Goal: Check status

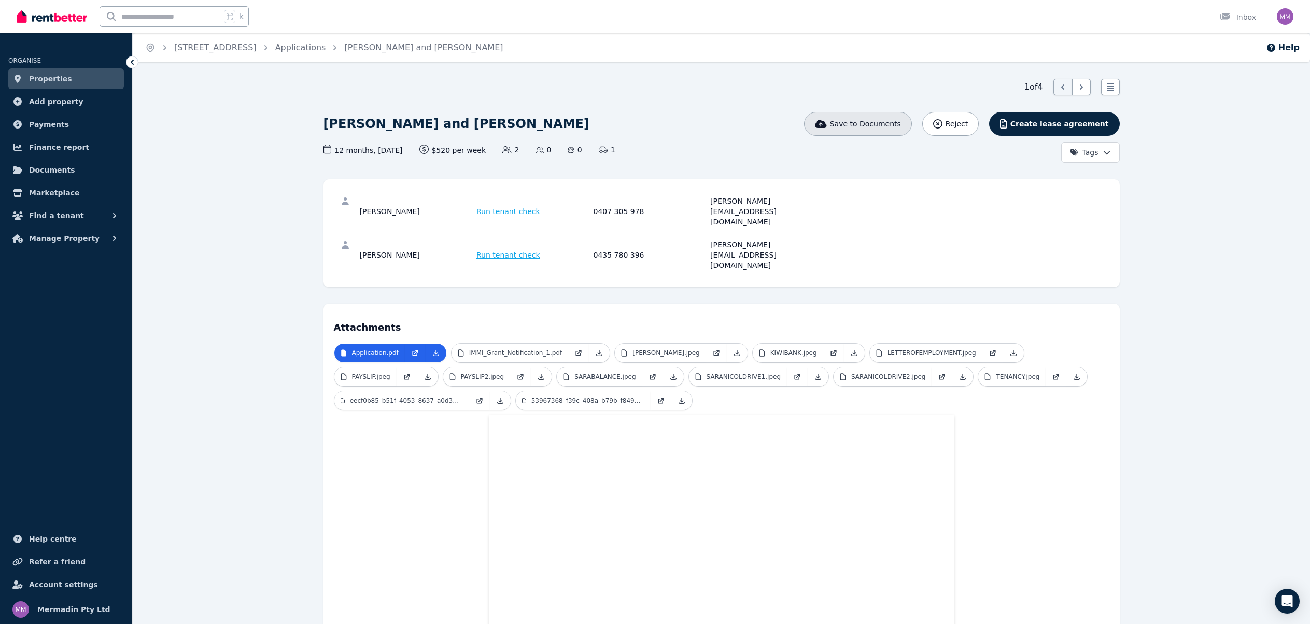
click at [872, 131] on button "Save to Documents" at bounding box center [858, 124] width 108 height 24
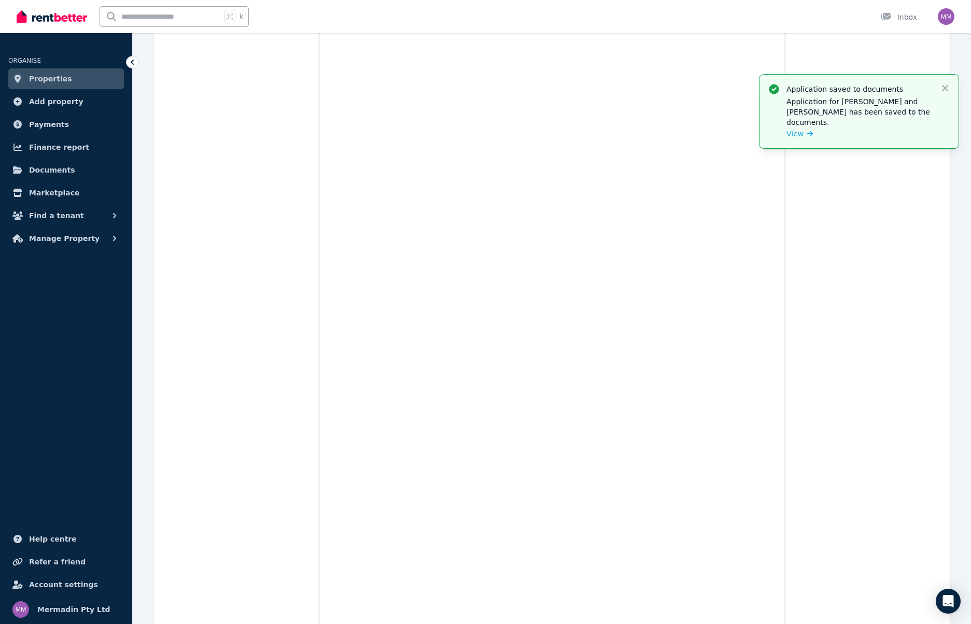
scroll to position [938, 0]
click at [943, 87] on icon "button" at bounding box center [945, 88] width 10 height 10
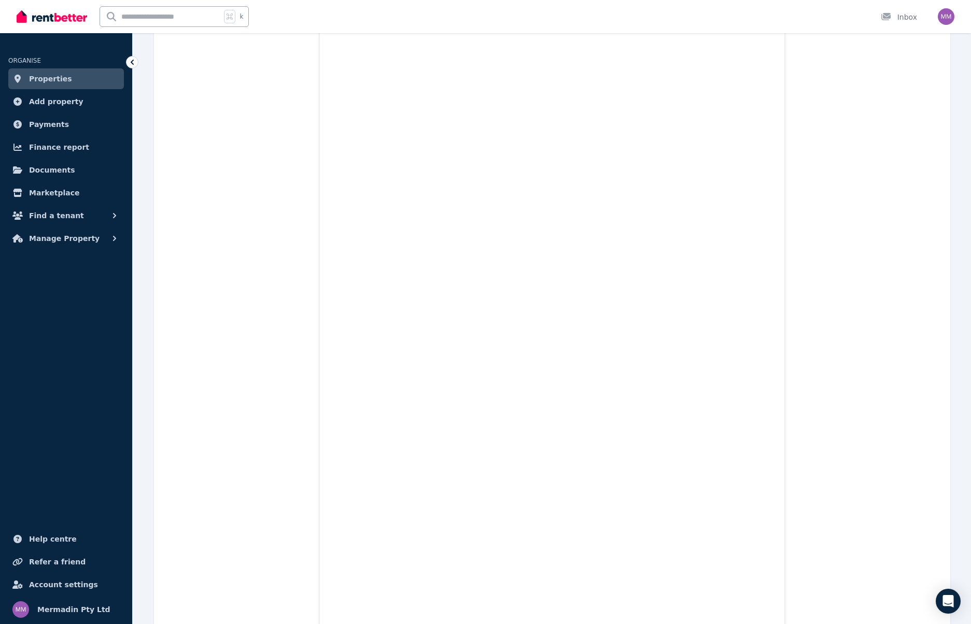
scroll to position [7061, 0]
click at [66, 170] on span "Documents" at bounding box center [52, 170] width 46 height 12
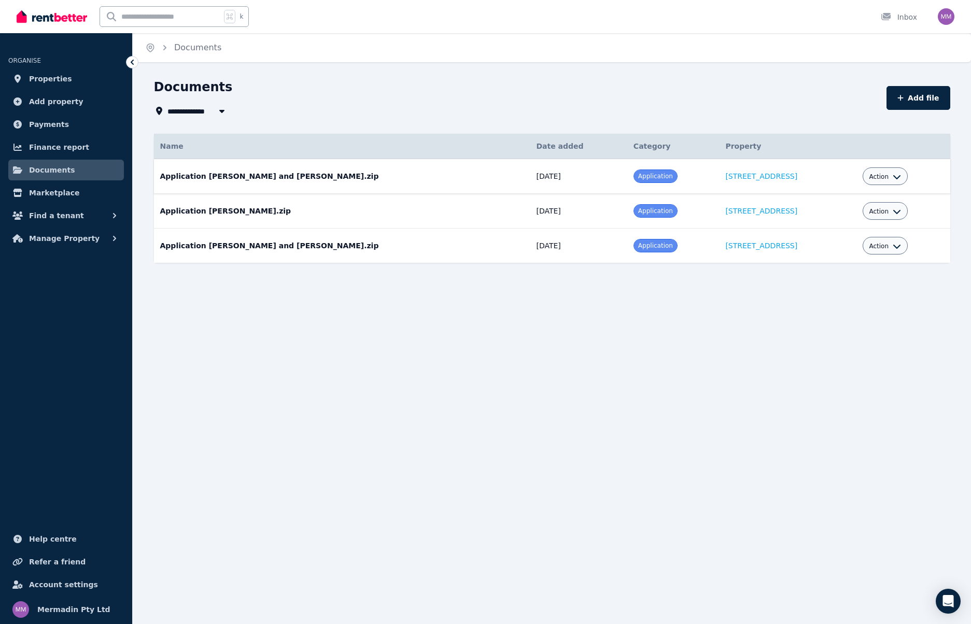
click at [886, 175] on button "Action" at bounding box center [885, 177] width 32 height 8
click at [835, 216] on link "View" at bounding box center [853, 218] width 100 height 19
click at [880, 178] on span "Action" at bounding box center [879, 177] width 20 height 8
click at [829, 218] on link "View" at bounding box center [853, 218] width 100 height 19
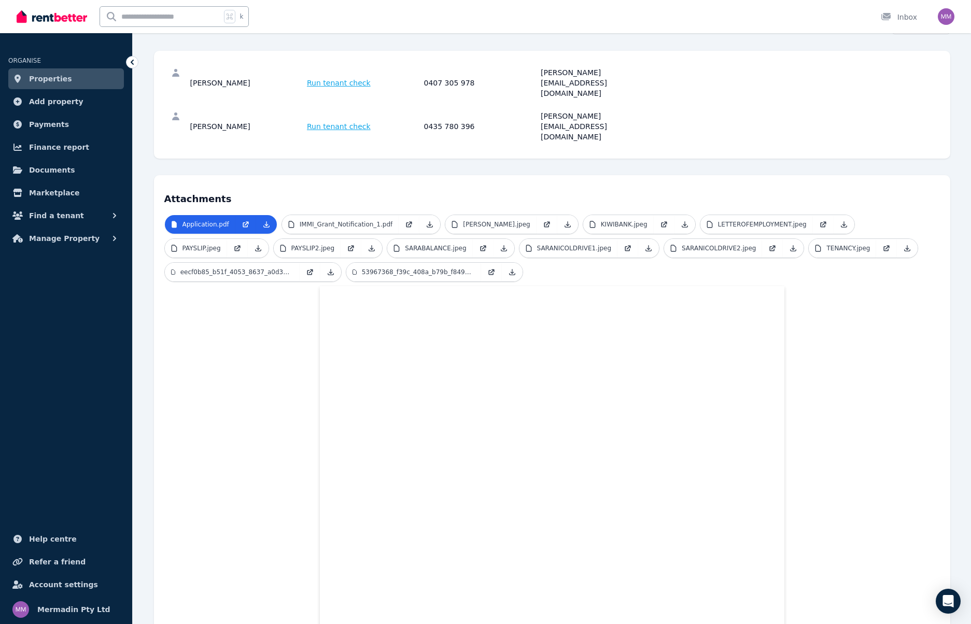
scroll to position [130, 0]
click at [751, 219] on p "LETTEROFEMPLOYMENT.jpeg" at bounding box center [762, 223] width 89 height 8
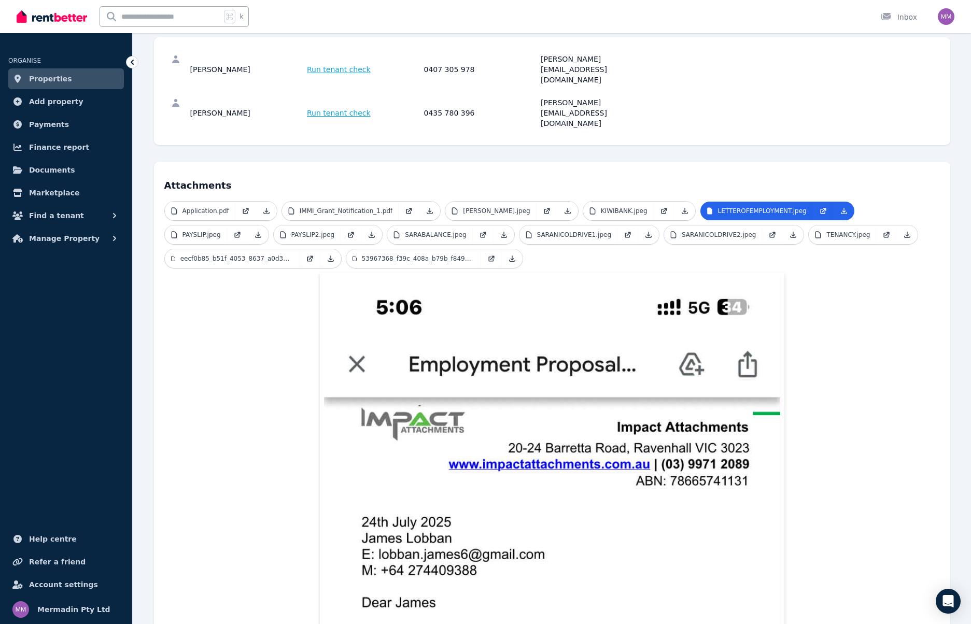
scroll to position [171, 0]
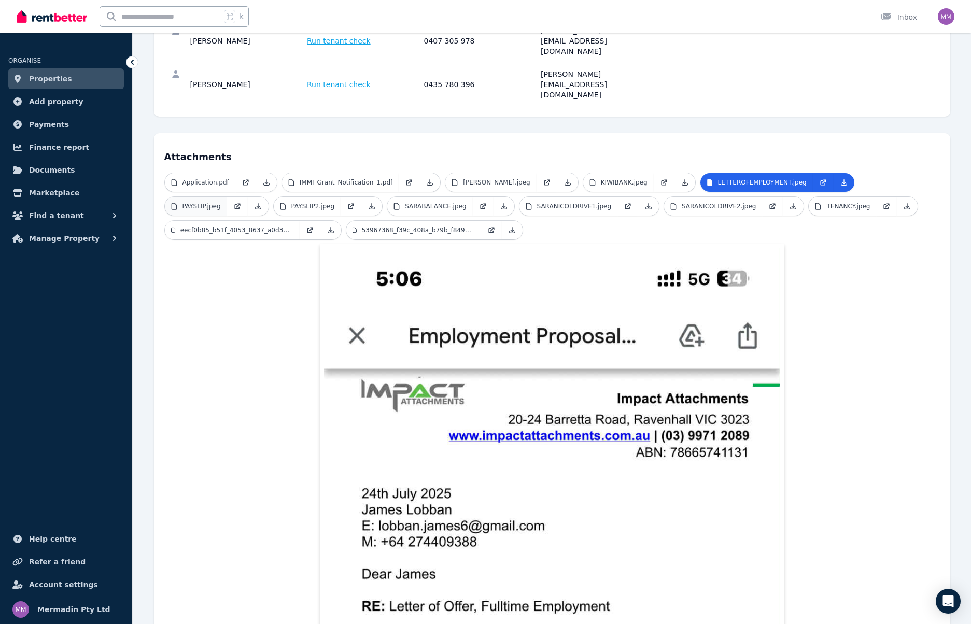
click at [214, 202] on p "PAYSLIP.jpeg" at bounding box center [201, 206] width 38 height 8
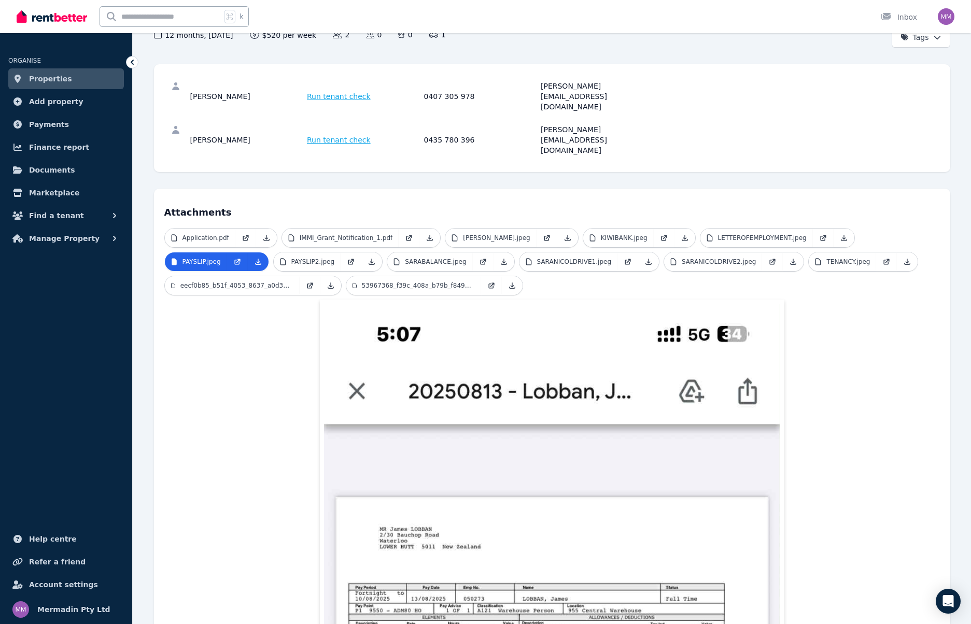
scroll to position [125, 0]
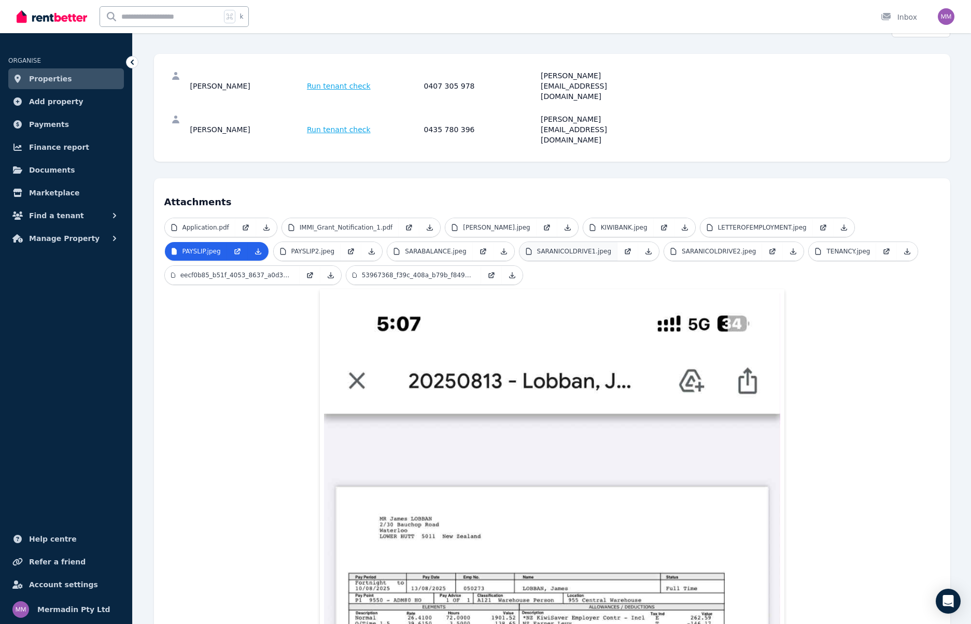
click at [562, 242] on link "SARANICOLDRIVE1.jpeg" at bounding box center [568, 251] width 98 height 19
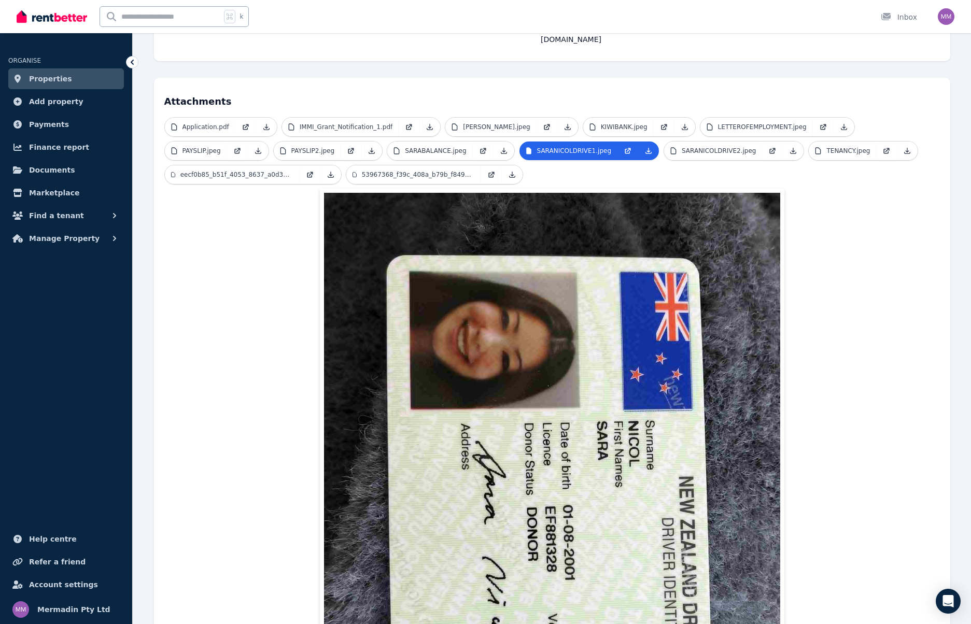
scroll to position [226, 0]
click at [698, 141] on link "SARANICOLDRIVE2.jpeg" at bounding box center [713, 150] width 98 height 19
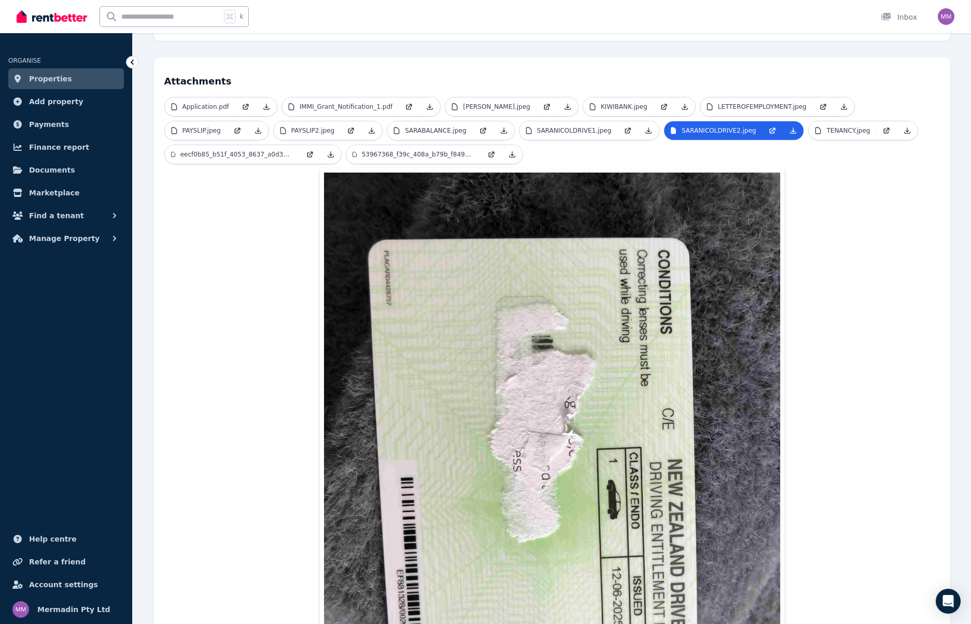
scroll to position [200, 0]
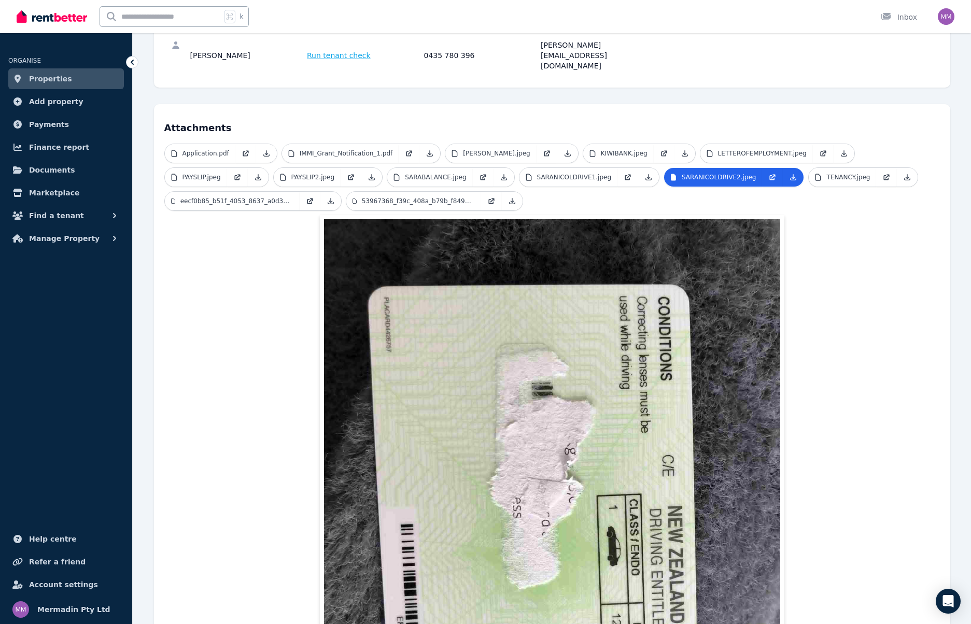
click at [320, 149] on p "IMMI_Grant_Notification_1.pdf" at bounding box center [346, 153] width 93 height 8
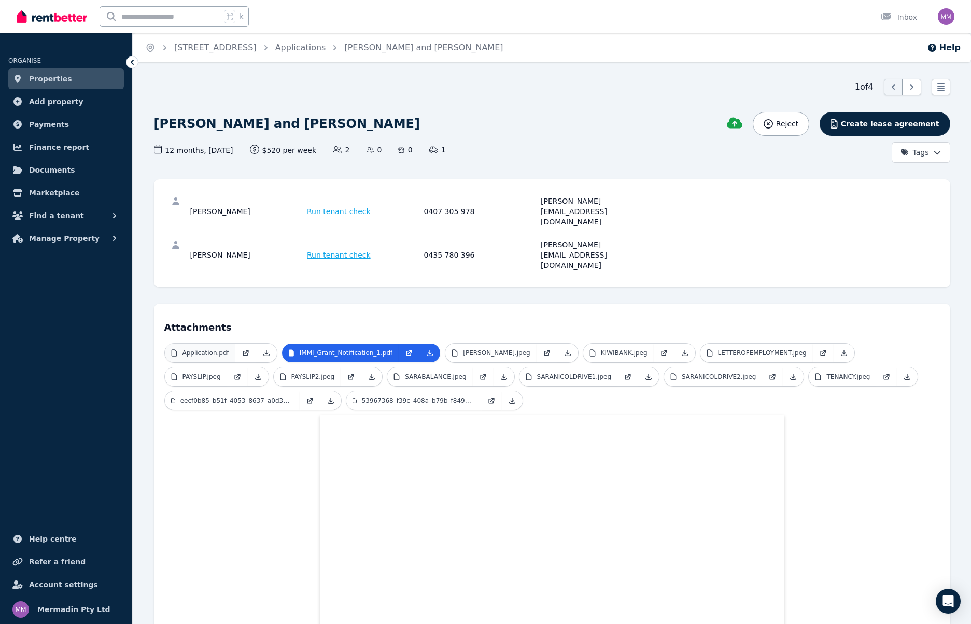
scroll to position [6, 0]
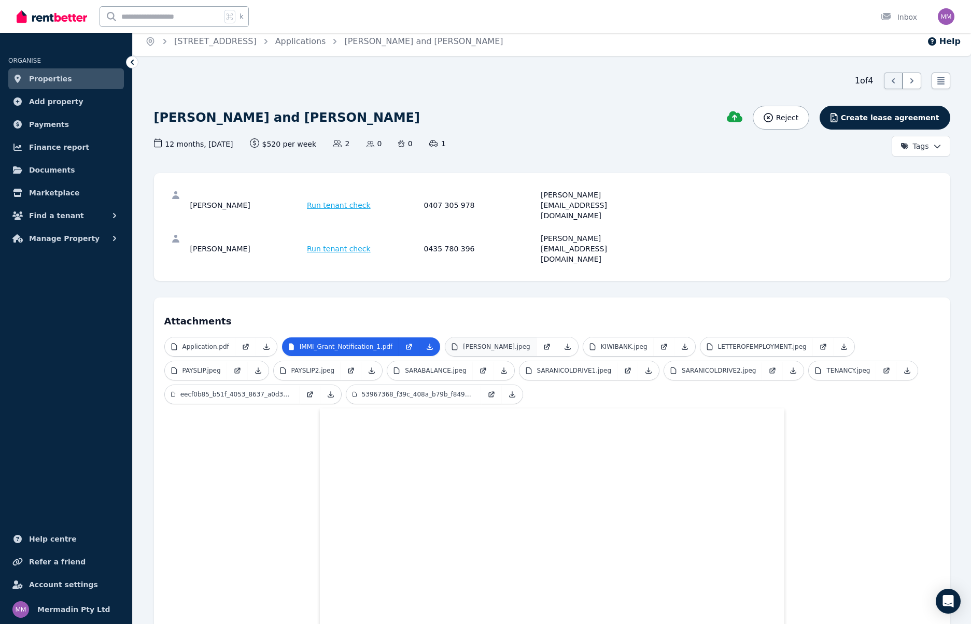
click at [523, 343] on p "[PERSON_NAME].jpeg" at bounding box center [496, 347] width 67 height 8
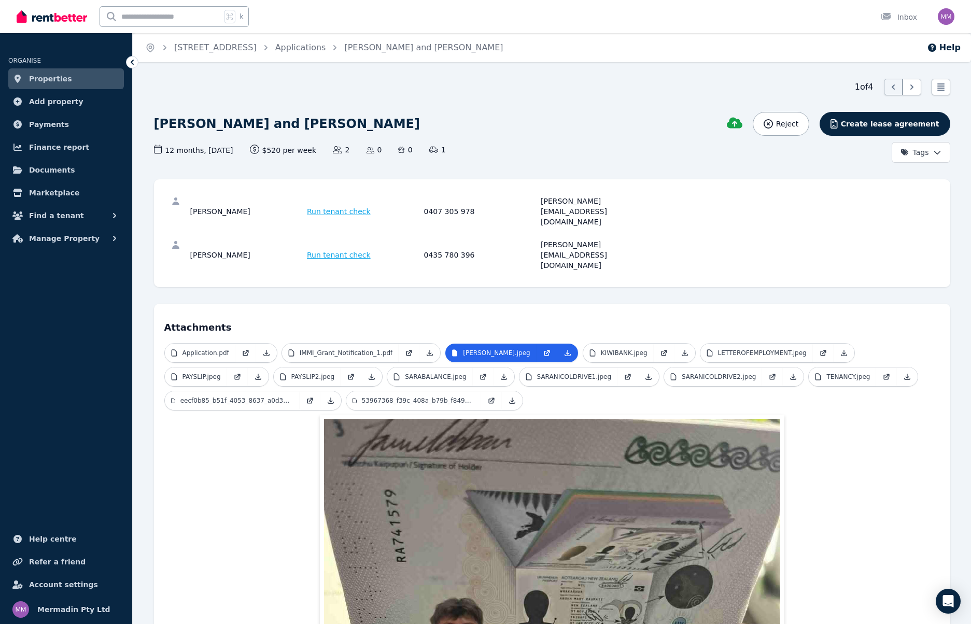
scroll to position [0, 0]
click at [647, 349] on p "KIWIBANK.jpeg" at bounding box center [624, 353] width 47 height 8
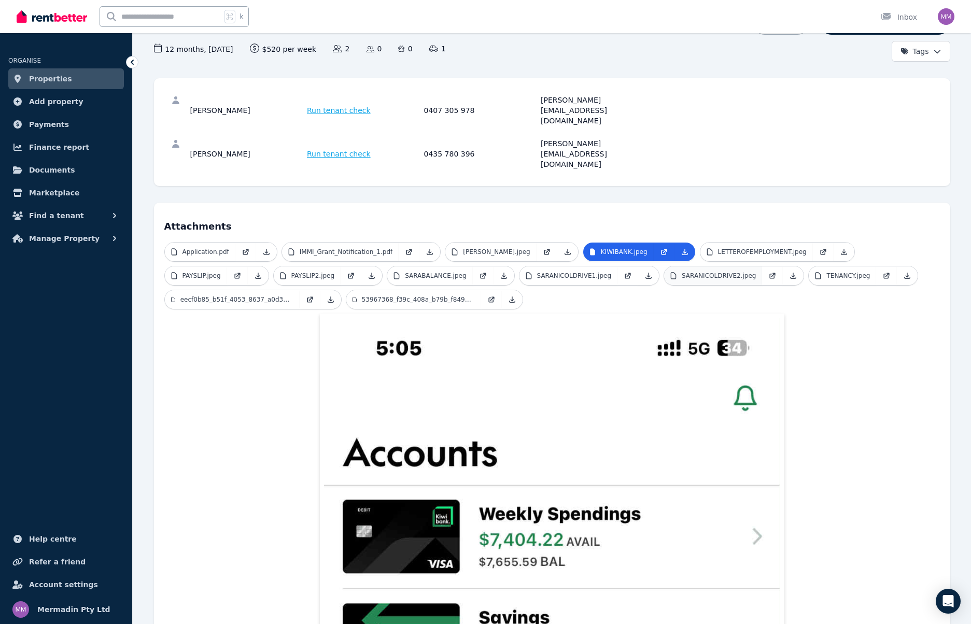
scroll to position [100, 0]
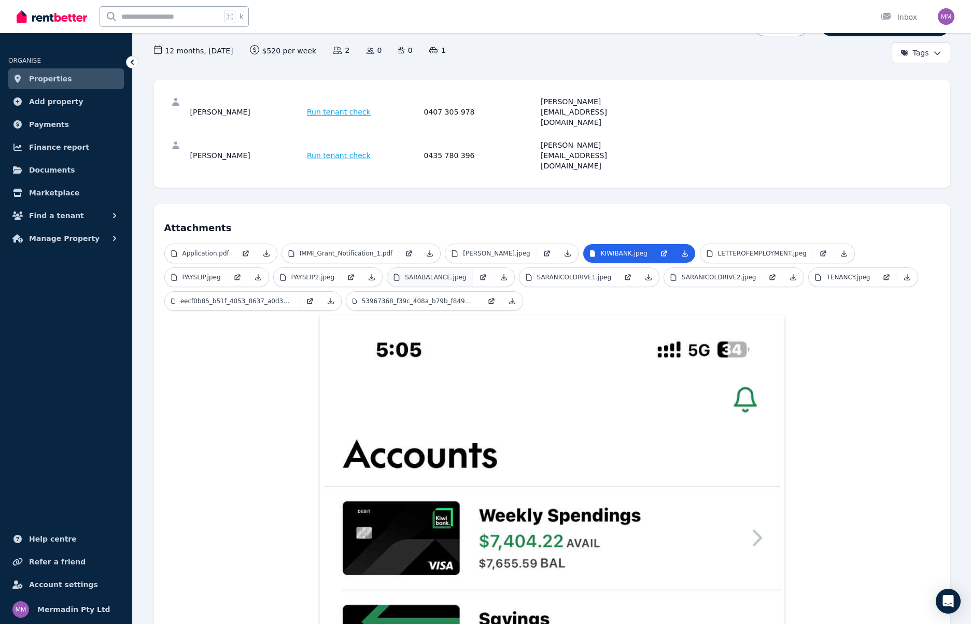
click at [421, 273] on p "SARABALANCE.jpeg" at bounding box center [435, 277] width 61 height 8
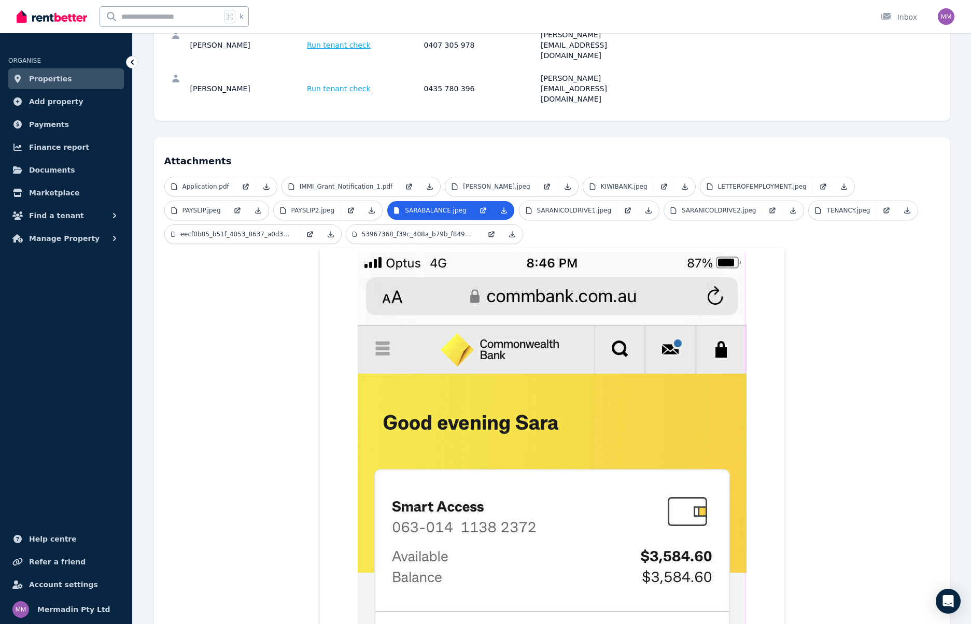
scroll to position [174, 0]
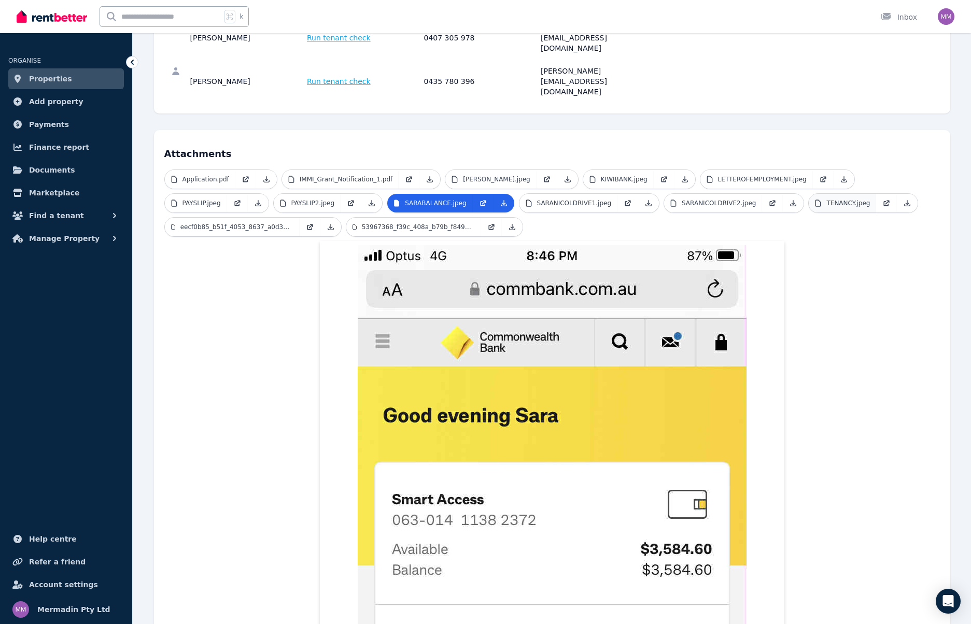
click at [833, 199] on p "TENANCY.jpeg" at bounding box center [848, 203] width 44 height 8
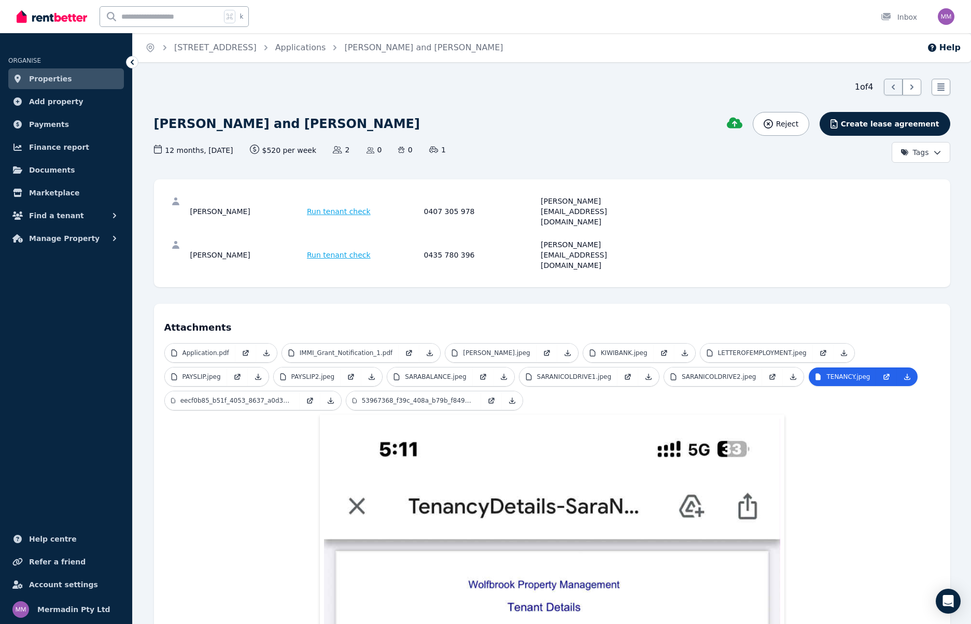
scroll to position [0, 0]
click at [234, 391] on link "eecf0b85_b51f_4053_8637_a0d34a0df3e3.jpeg" at bounding box center [232, 400] width 135 height 19
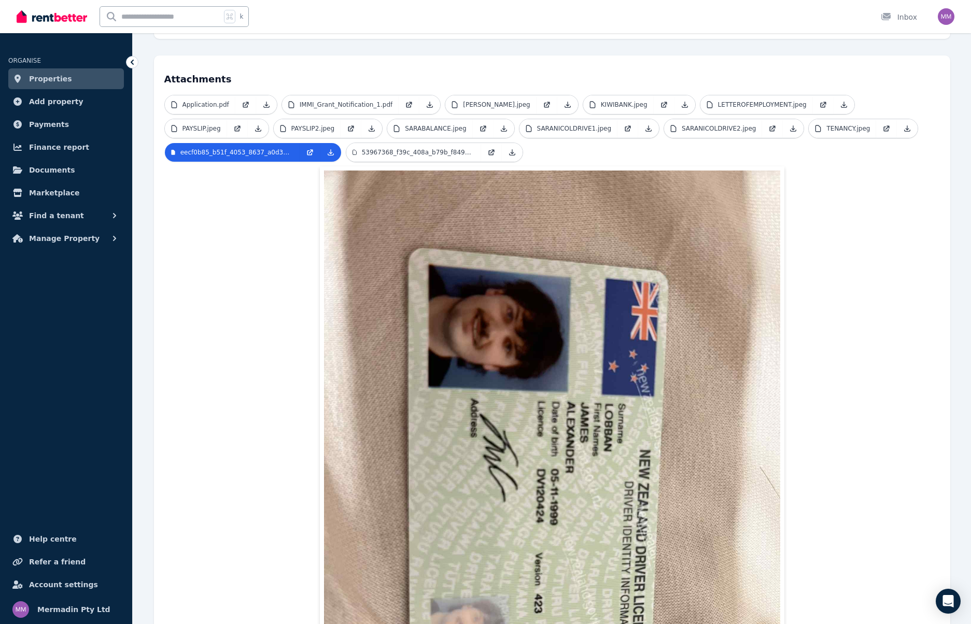
scroll to position [248, 0]
click at [425, 149] on p "53967368_f39c_408a_b79b_f84926d14af4.jpeg" at bounding box center [418, 153] width 113 height 8
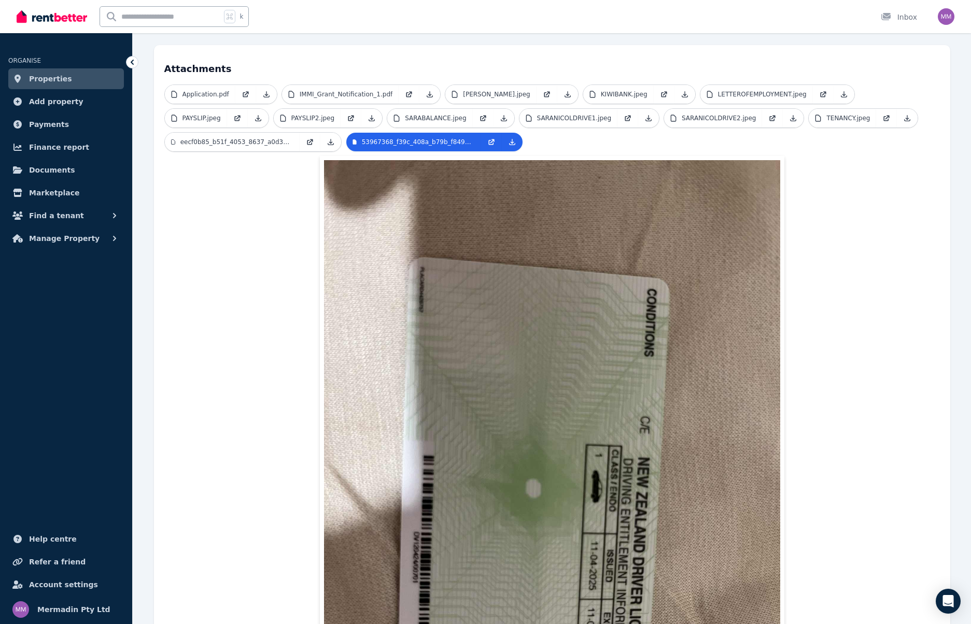
scroll to position [257, 0]
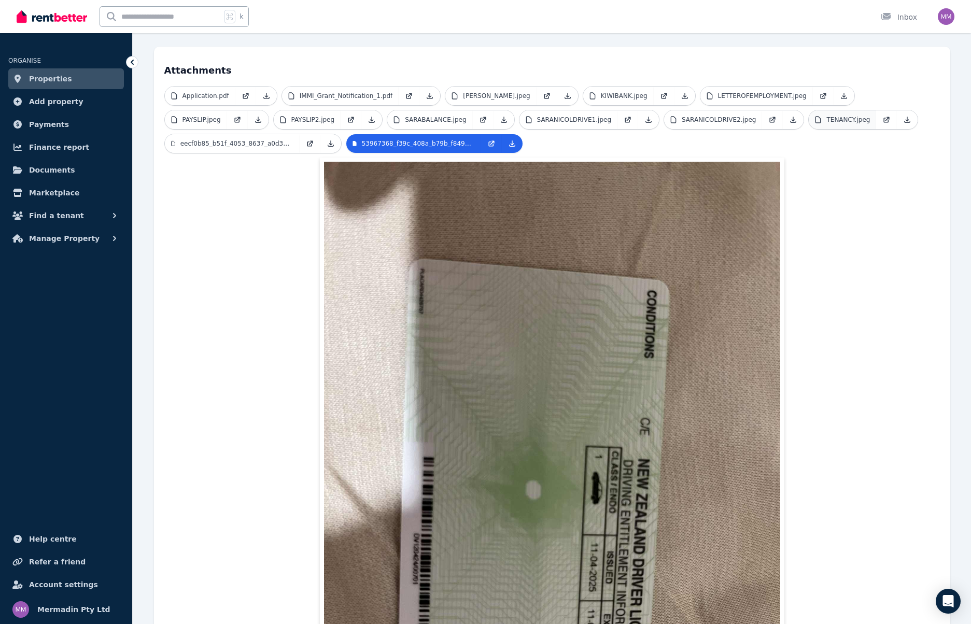
click at [833, 116] on p "TENANCY.jpeg" at bounding box center [848, 120] width 44 height 8
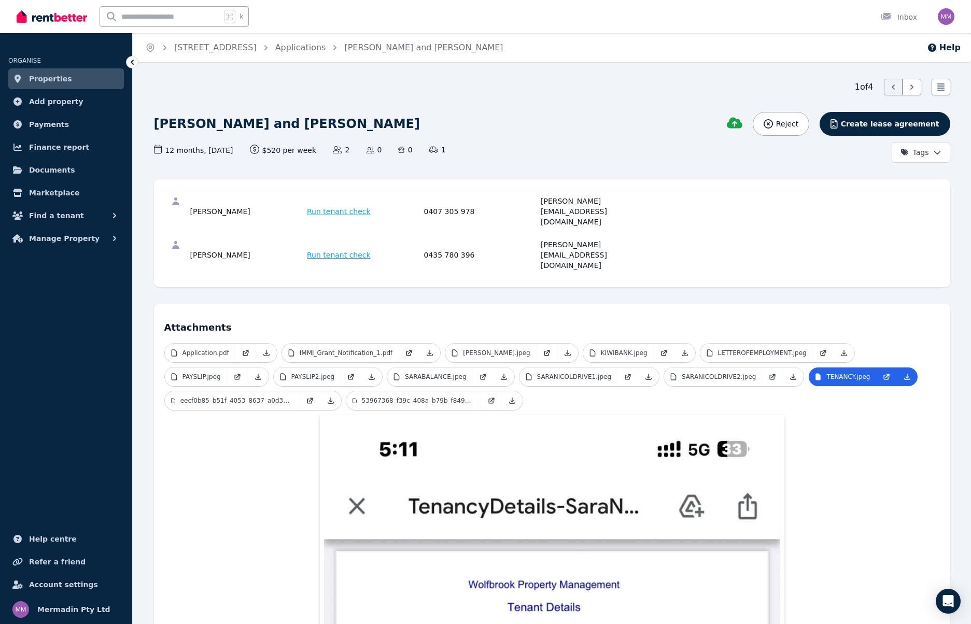
scroll to position [0, 0]
click at [208, 349] on p "Application.pdf" at bounding box center [205, 353] width 47 height 8
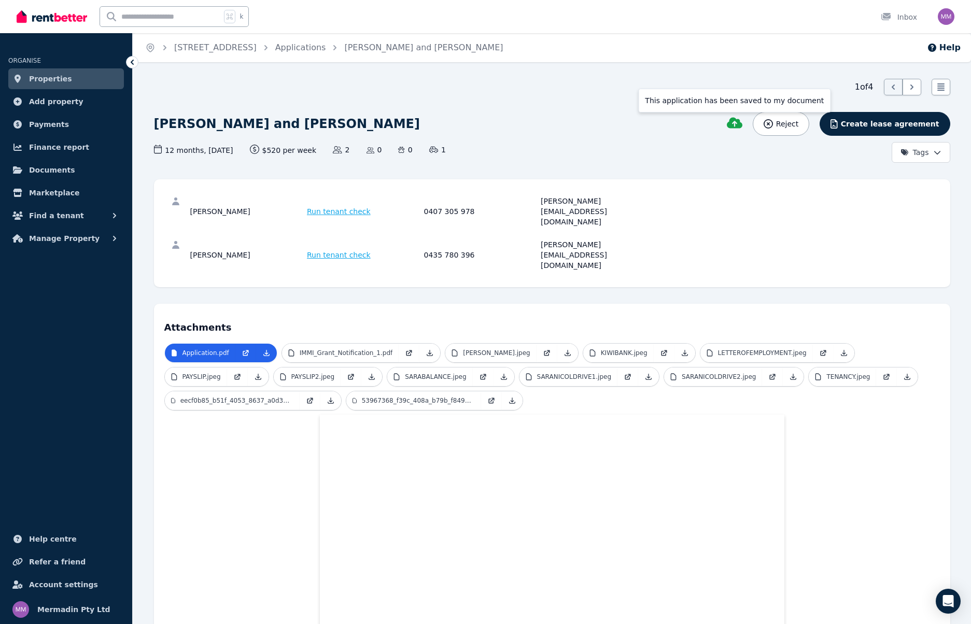
click at [742, 123] on icon at bounding box center [735, 123] width 16 height 12
drag, startPoint x: 541, startPoint y: 202, endPoint x: 633, endPoint y: 202, distance: 92.8
click at [633, 202] on div "[PERSON_NAME][EMAIL_ADDRESS][DOMAIN_NAME]" at bounding box center [598, 210] width 114 height 31
copy div "[PERSON_NAME][EMAIL_ADDRESS][DOMAIN_NAME]"
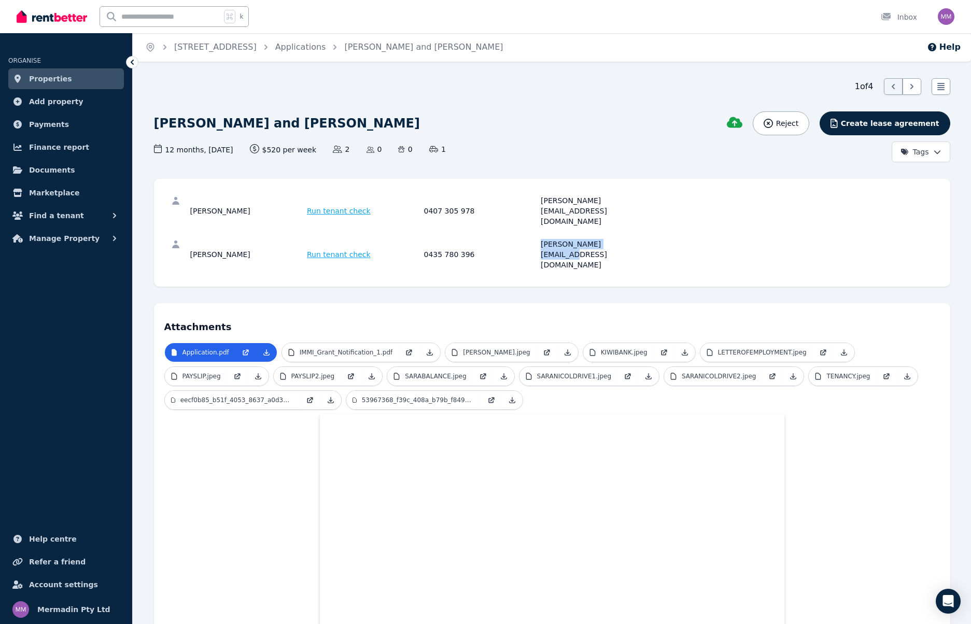
drag, startPoint x: 625, startPoint y: 228, endPoint x: 540, endPoint y: 224, distance: 84.6
click at [540, 239] on div "[PERSON_NAME] Run tenant check 0435 780 396 [PERSON_NAME][EMAIL_ADDRESS][DOMAIN…" at bounding box center [422, 254] width 464 height 31
